Goal: Information Seeking & Learning: Learn about a topic

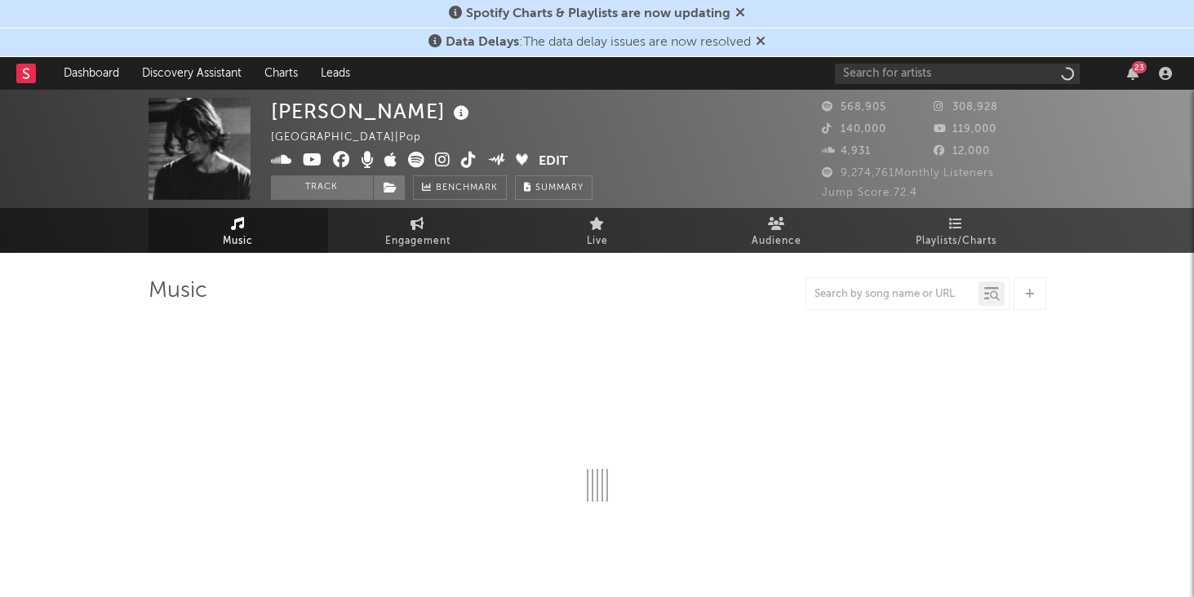
click at [33, 77] on rect at bounding box center [26, 74] width 20 height 20
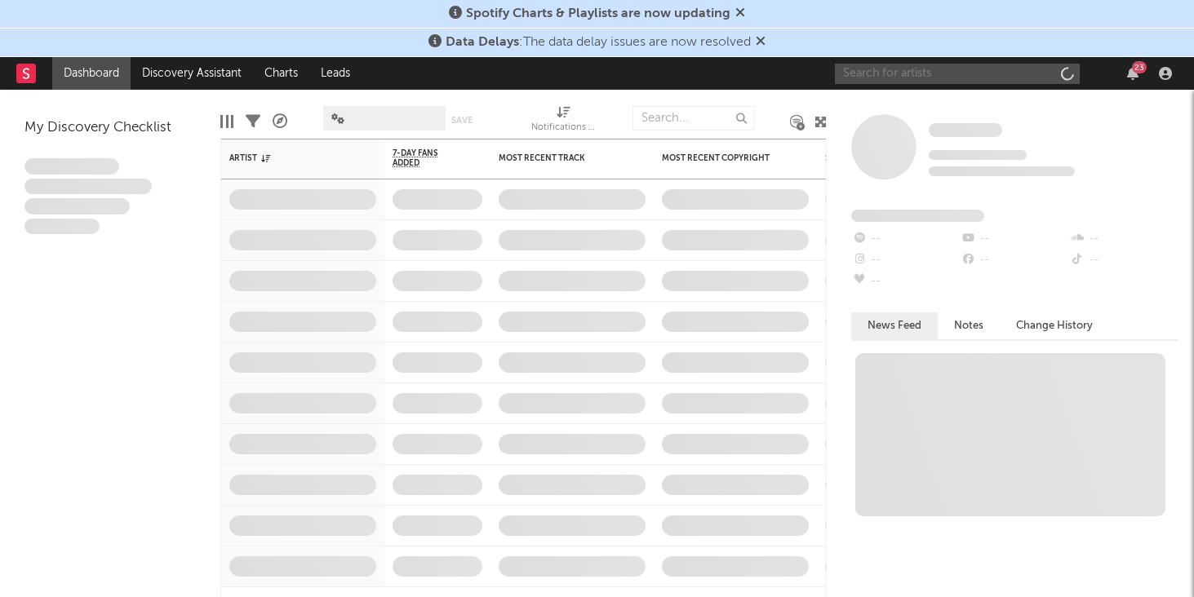
click at [863, 73] on input "text" at bounding box center [957, 74] width 245 height 20
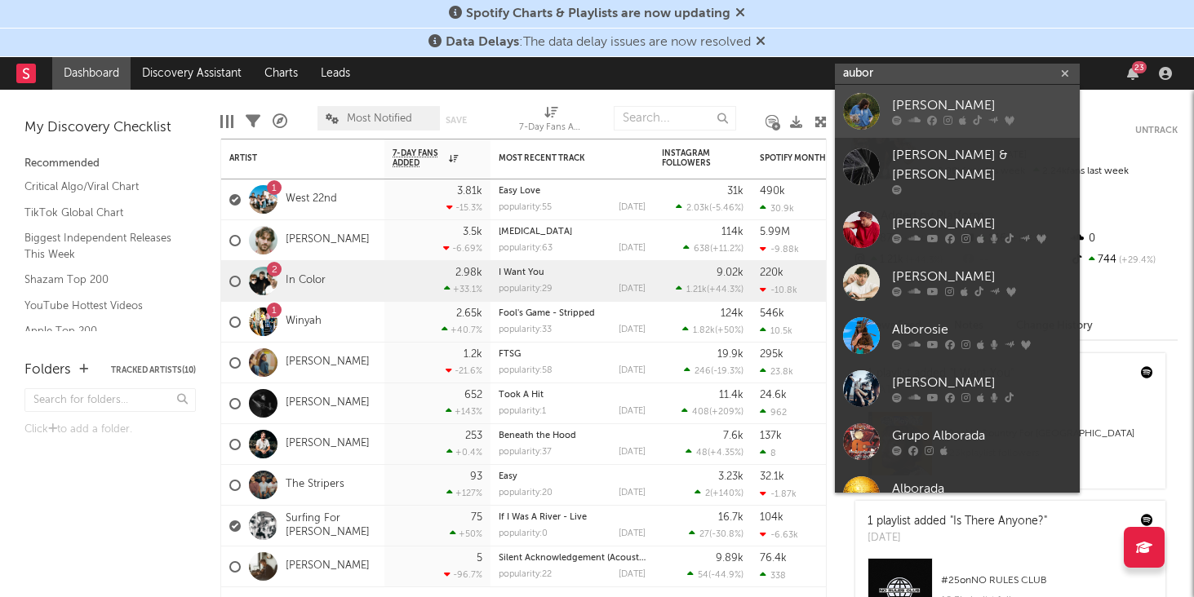
type input "aubor"
click at [906, 103] on div "[PERSON_NAME]" at bounding box center [982, 106] width 180 height 20
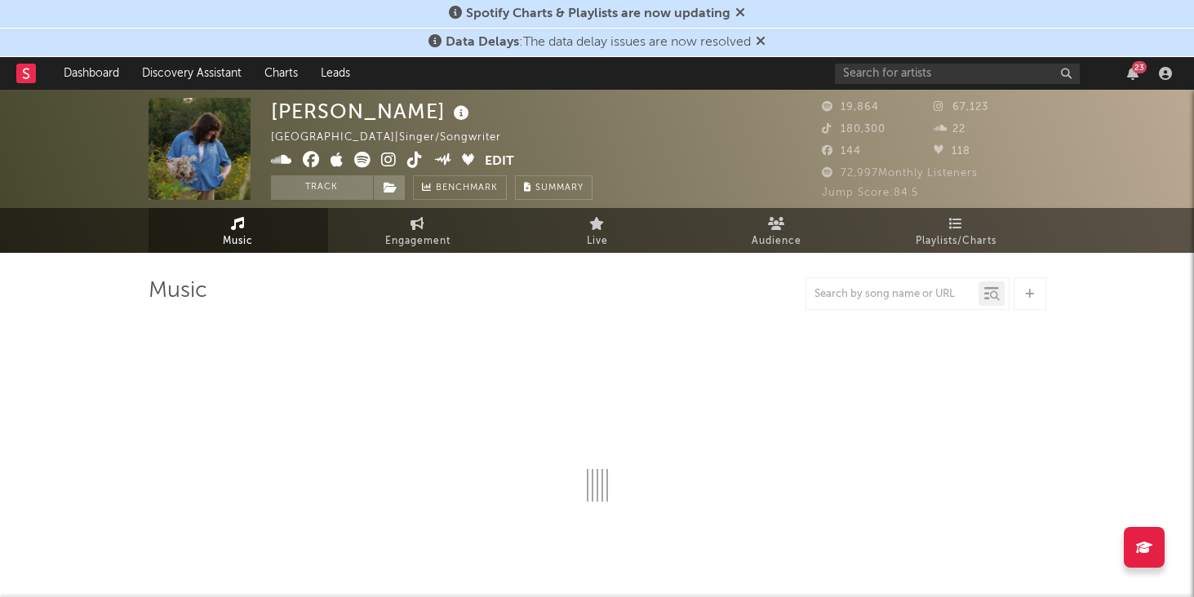
select select "6m"
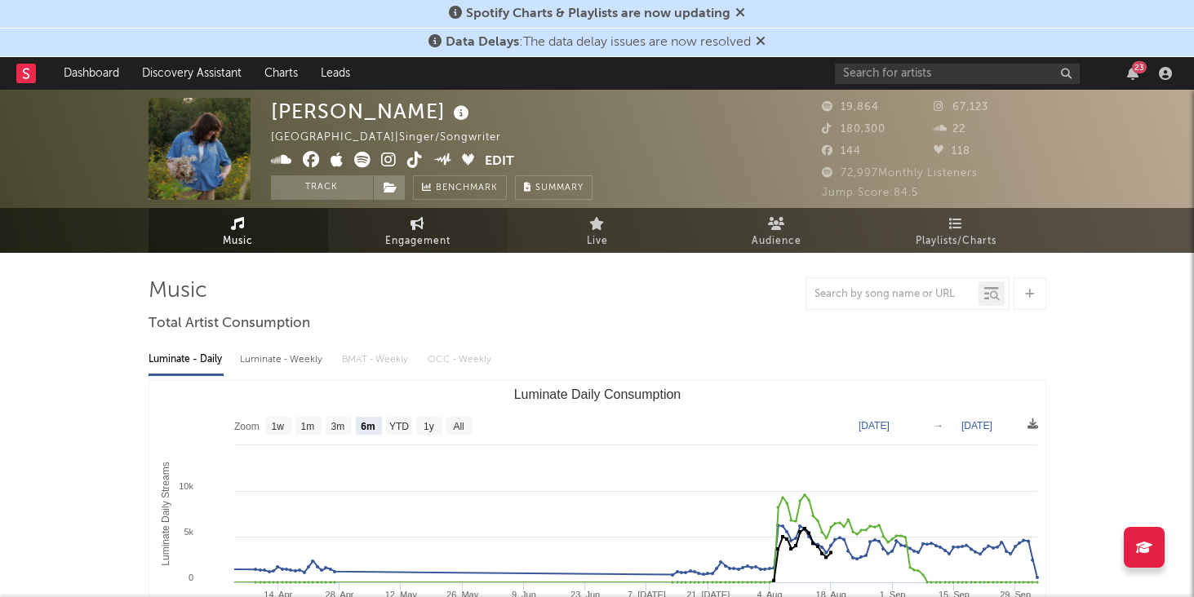
click at [439, 228] on link "Engagement" at bounding box center [418, 230] width 180 height 45
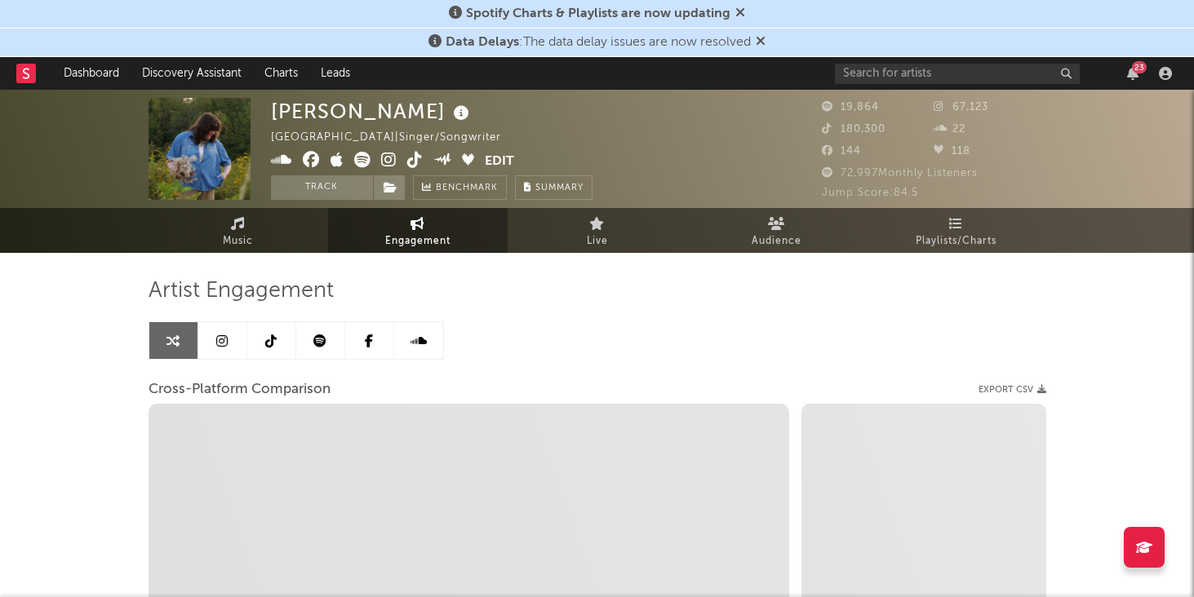
select select "1w"
click at [604, 237] on span "Live" at bounding box center [597, 242] width 21 height 20
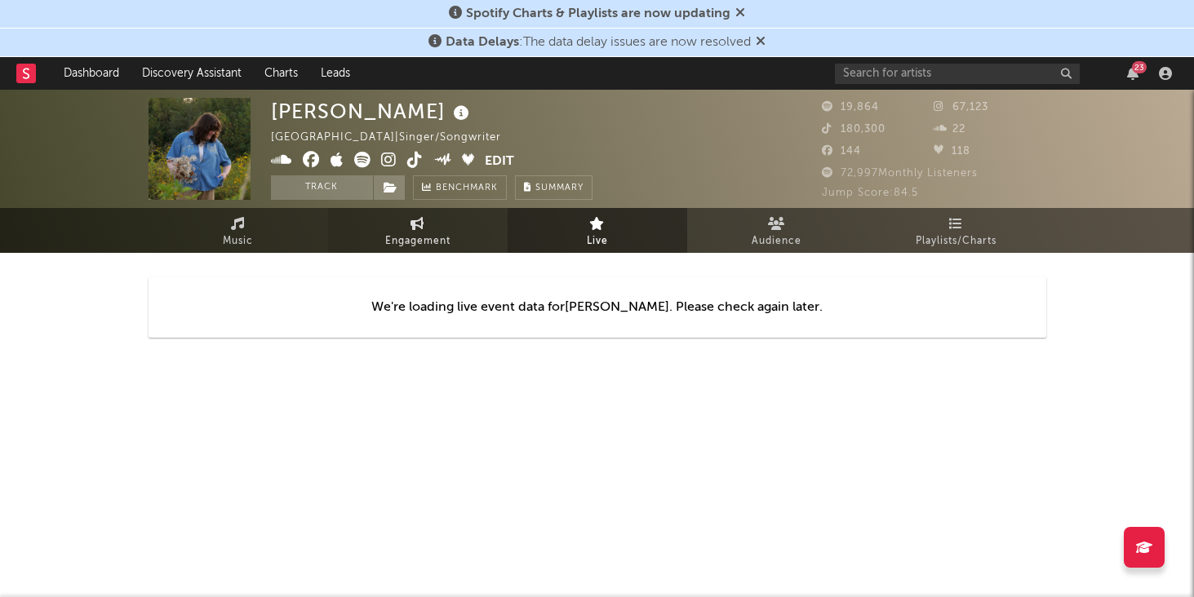
click at [416, 237] on span "Engagement" at bounding box center [417, 242] width 65 height 20
select select "1w"
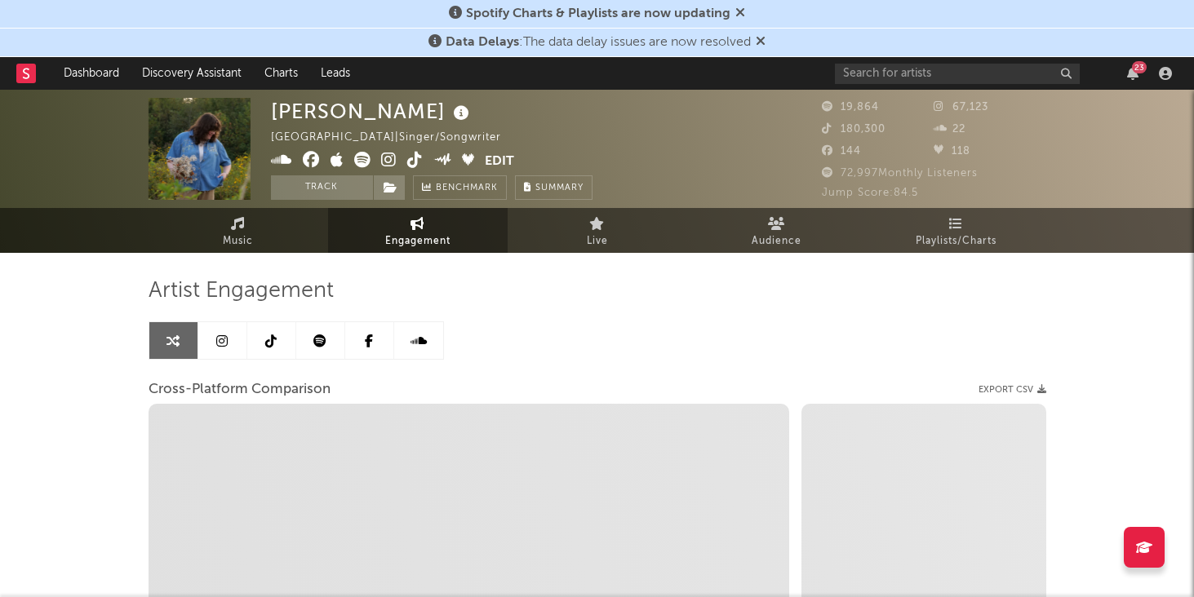
select select "1m"
